Goal: Task Accomplishment & Management: Use online tool/utility

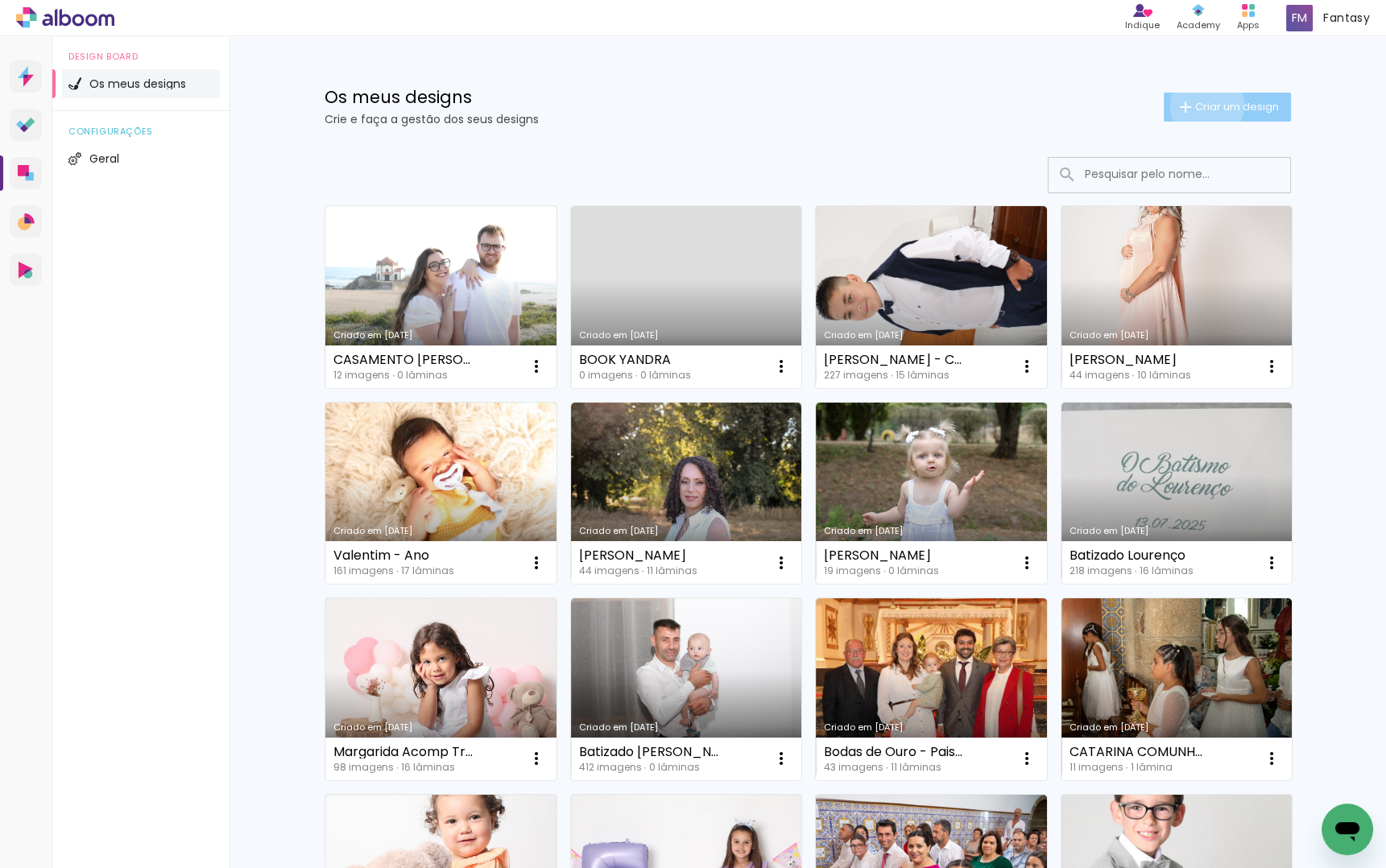
click at [1204, 104] on span "Criar um design" at bounding box center [1237, 106] width 83 height 10
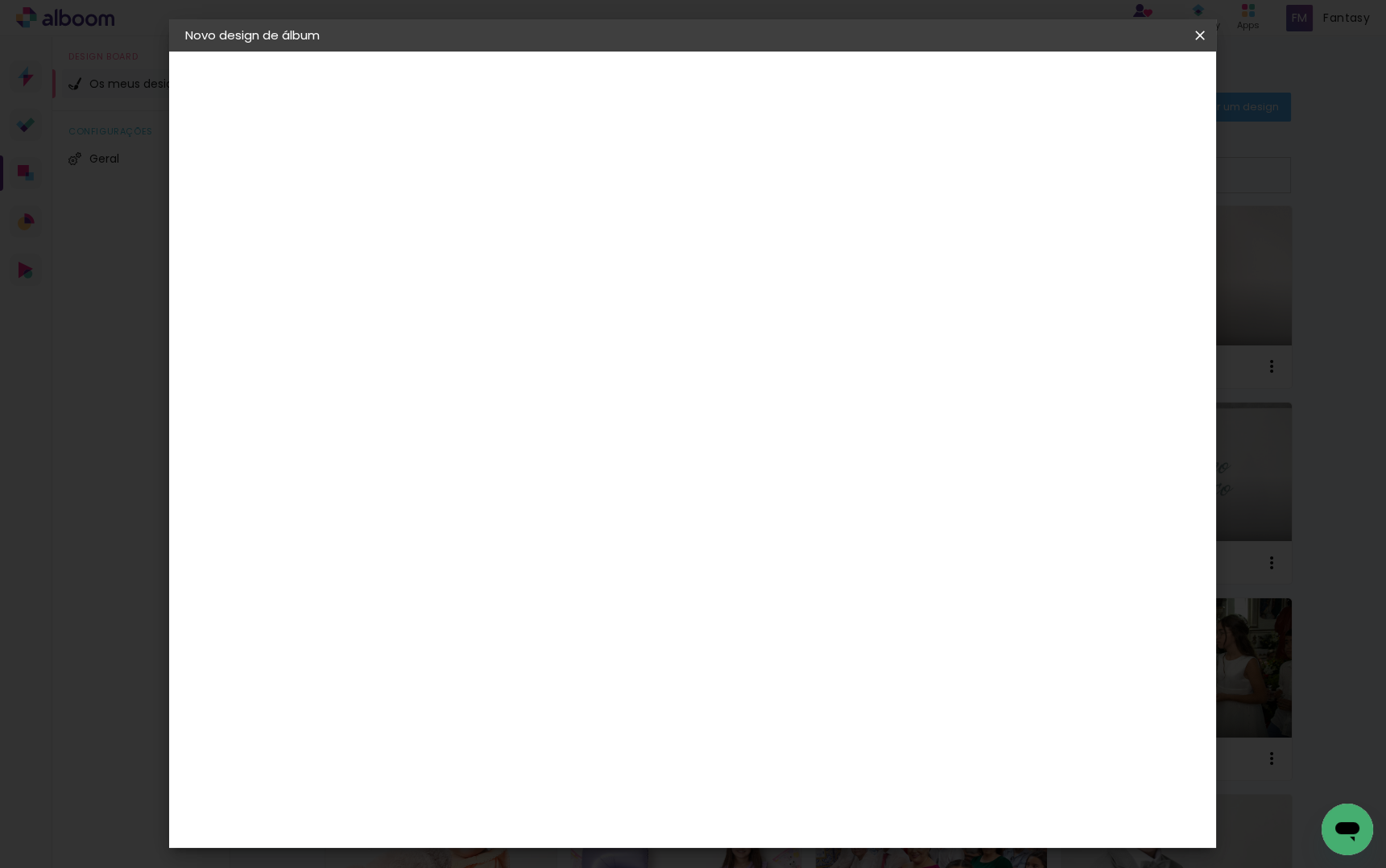
click at [448, 205] on input at bounding box center [448, 215] width 0 height 25
type input "ANA LUÍS COMUNHÃO - ANA SECO"
type paper-input "ANA LUÍS COMUNHÃO - ANA SECO"
click at [0, 0] on slot "Avançar" at bounding box center [0, 0] width 0 height 0
click at [435, 372] on paper-item "DreambooksPro" at bounding box center [473, 364] width 141 height 36
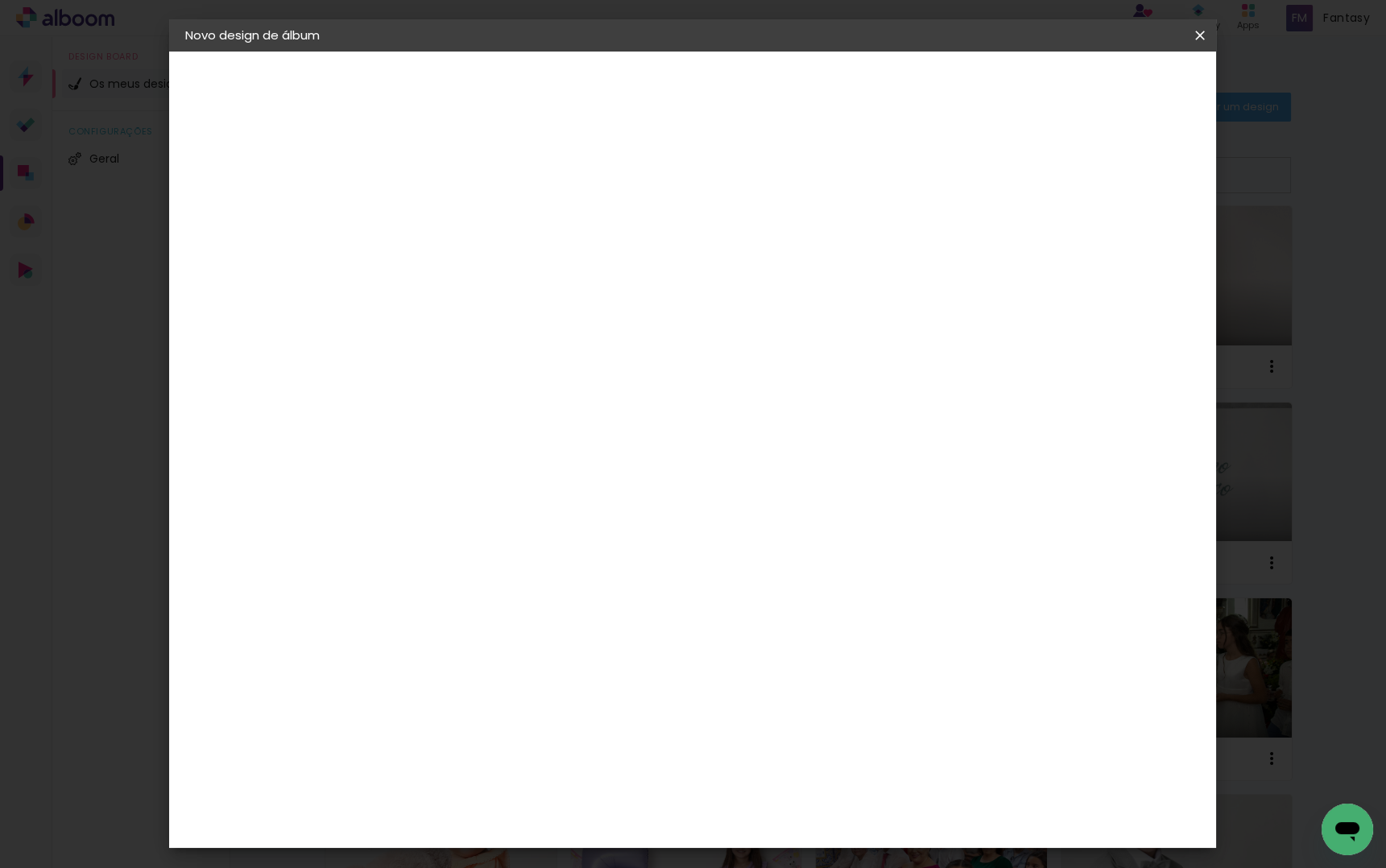
click at [0, 0] on slot "Avançar" at bounding box center [0, 0] width 0 height 0
click at [536, 279] on paper-input-container "Linha" at bounding box center [490, 281] width 94 height 41
click at [711, 279] on paper-item "Álbum" at bounding box center [797, 267] width 322 height 32
type input "Álbum"
click at [557, 764] on span "25 × 25" at bounding box center [520, 781] width 75 height 33
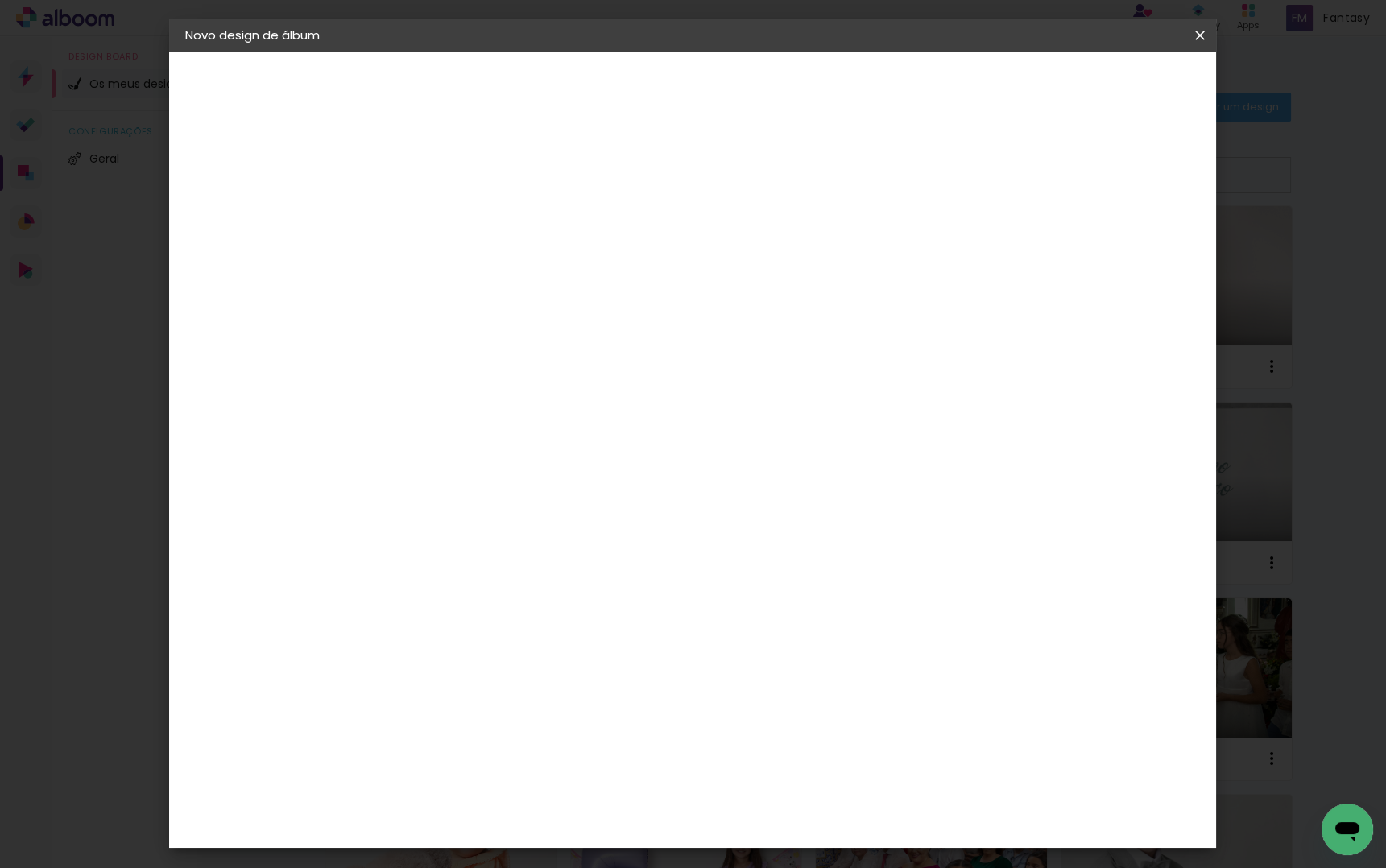
click at [711, 71] on paper-button "Avançar" at bounding box center [672, 85] width 79 height 27
click at [1112, 84] on span "Iniciar design" at bounding box center [1075, 85] width 73 height 11
